Goal: Information Seeking & Learning: Learn about a topic

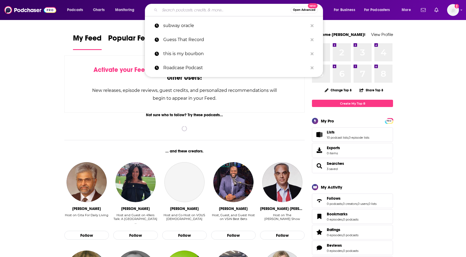
click at [199, 11] on input "Search podcasts, credits, & more..." at bounding box center [225, 10] width 131 height 9
paste input "Your Next Favorite Band"
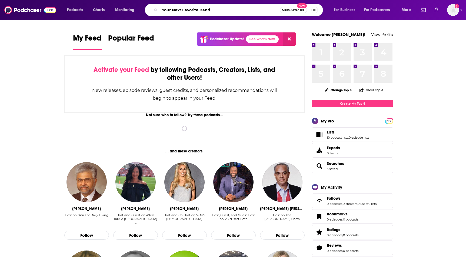
type input "Your Next Favorite Band"
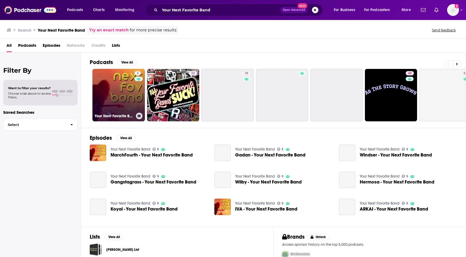
click at [119, 102] on link "5 Your Next Favorite Band" at bounding box center [118, 95] width 52 height 52
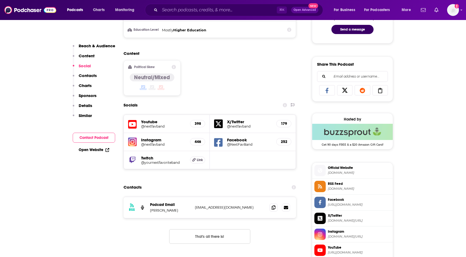
scroll to position [304, 0]
